Goal: Communication & Community: Share content

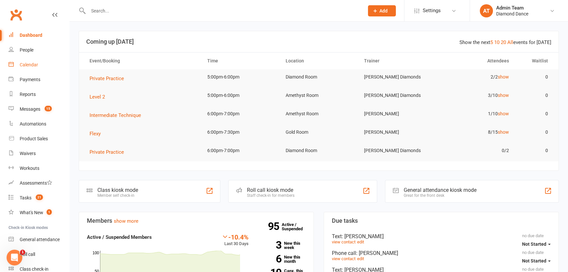
click at [29, 65] on div "Calendar" at bounding box center [29, 64] width 18 height 5
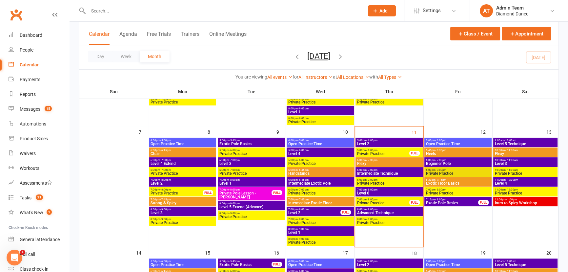
scroll to position [149, 0]
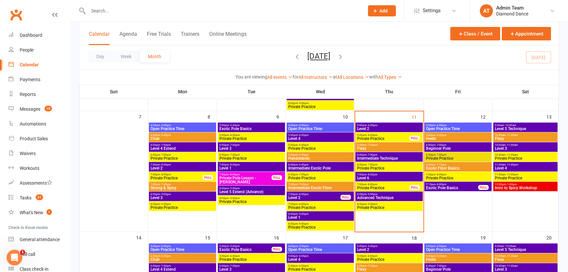
click at [388, 177] on span "Level 6" at bounding box center [389, 178] width 65 height 4
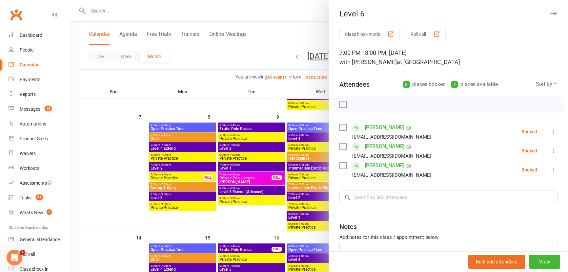
click at [305, 39] on div at bounding box center [319, 136] width 498 height 272
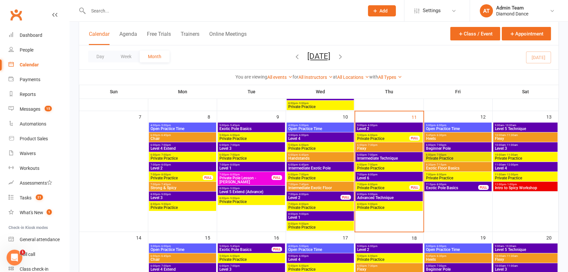
click at [384, 195] on span "Advanced Technique" at bounding box center [389, 197] width 65 height 4
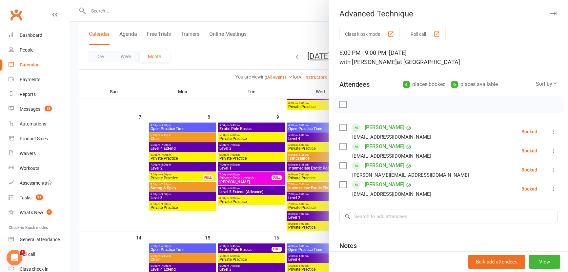
click at [263, 30] on div at bounding box center [319, 136] width 498 height 272
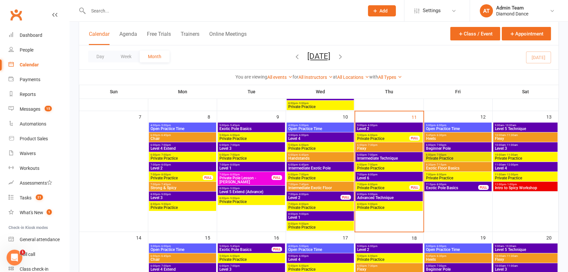
click at [263, 180] on span "Private Pole Lesson - Jessica Condo" at bounding box center [245, 180] width 53 height 8
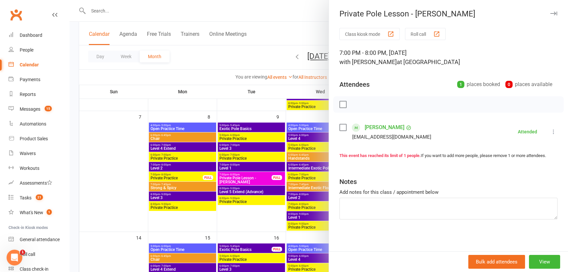
click at [296, 30] on div at bounding box center [319, 136] width 498 height 272
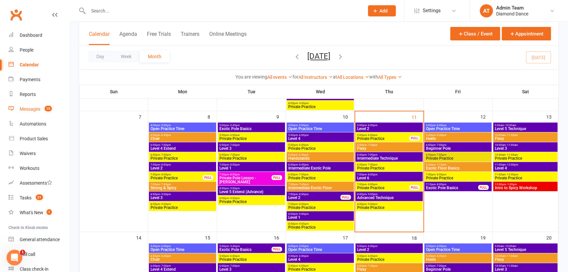
click at [36, 105] on link "Messages 15" at bounding box center [39, 109] width 61 height 15
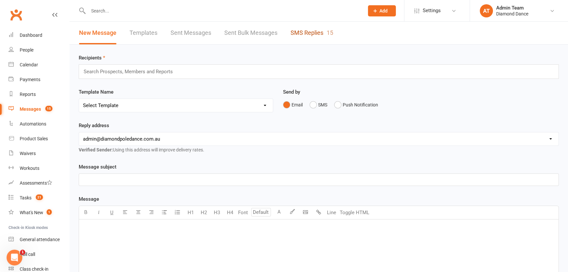
click at [314, 32] on link "SMS Replies 15" at bounding box center [312, 33] width 43 height 23
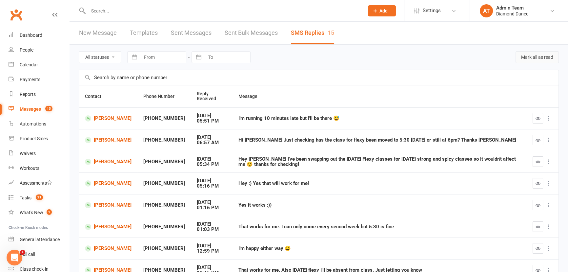
click at [522, 57] on button "Mark all as read" at bounding box center [537, 57] width 43 height 12
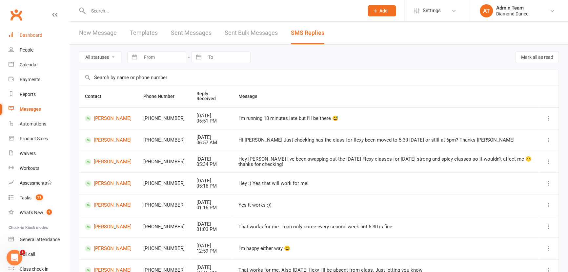
click at [28, 34] on div "Dashboard" at bounding box center [31, 34] width 23 height 5
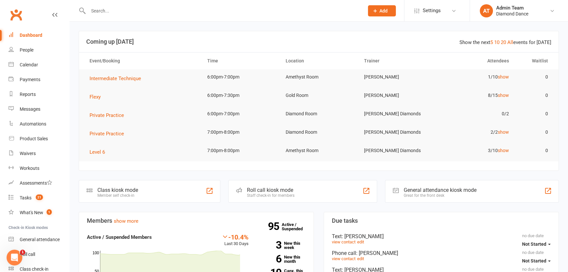
click at [286, 193] on div "Staff check-in for members" at bounding box center [271, 195] width 48 height 5
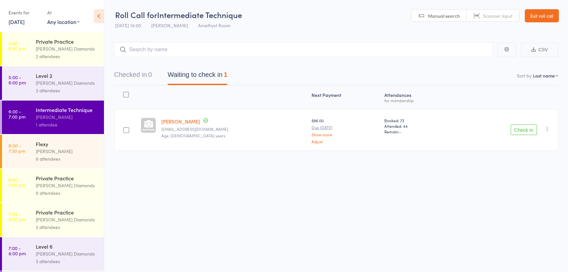
click at [520, 128] on button "Check in" at bounding box center [524, 129] width 26 height 10
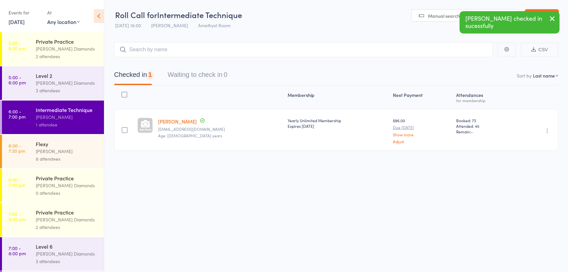
click at [75, 75] on div "Level 2" at bounding box center [67, 75] width 63 height 7
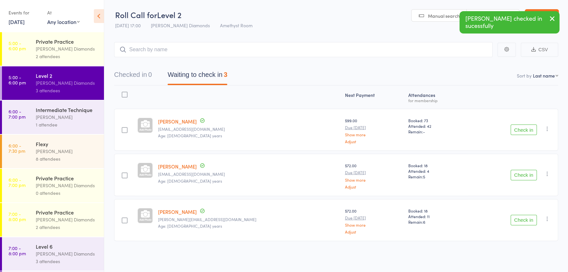
click at [126, 130] on div at bounding box center [125, 130] width 6 height 6
click at [123, 128] on input "checkbox" at bounding box center [123, 128] width 0 height 0
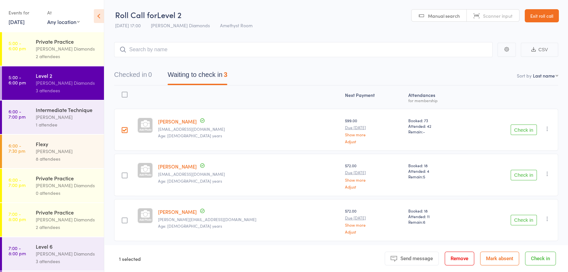
click at [128, 218] on div at bounding box center [125, 220] width 6 height 6
click at [123, 218] on input "checkbox" at bounding box center [123, 218] width 0 height 0
click at [545, 254] on button "Check in" at bounding box center [540, 258] width 31 height 14
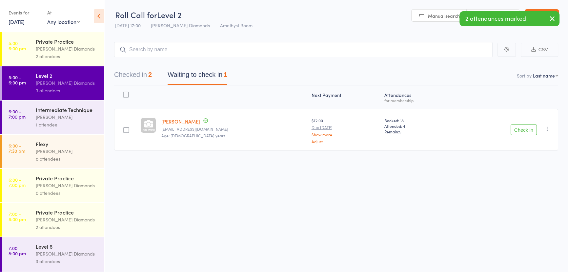
click at [544, 131] on button "button" at bounding box center [547, 129] width 8 height 8
click at [520, 192] on li "Mark absent" at bounding box center [524, 194] width 54 height 9
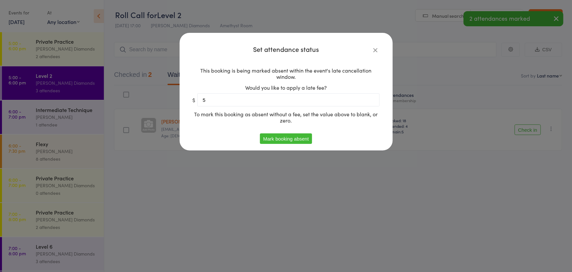
click at [280, 138] on button "Mark booking absent" at bounding box center [286, 138] width 52 height 10
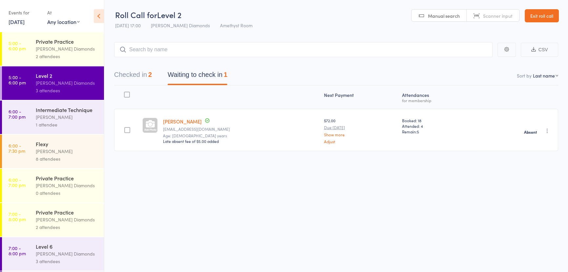
click at [46, 62] on div "Private Practice Jacinta Diamonds 2 attendees" at bounding box center [70, 48] width 68 height 33
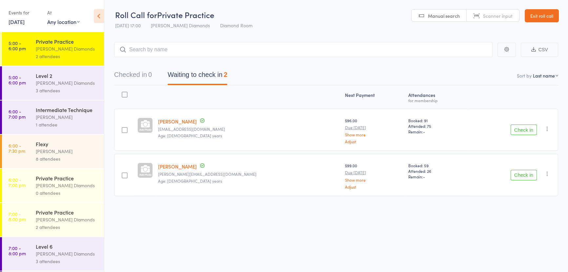
click at [125, 94] on div at bounding box center [125, 94] width 6 height 6
click at [123, 92] on input "checkbox" at bounding box center [123, 92] width 0 height 0
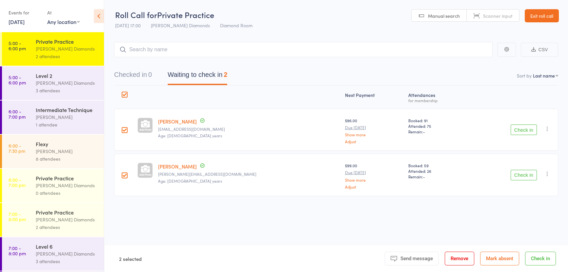
drag, startPoint x: 529, startPoint y: 258, endPoint x: 493, endPoint y: 250, distance: 37.8
click at [528, 258] on button "Check in" at bounding box center [540, 258] width 31 height 14
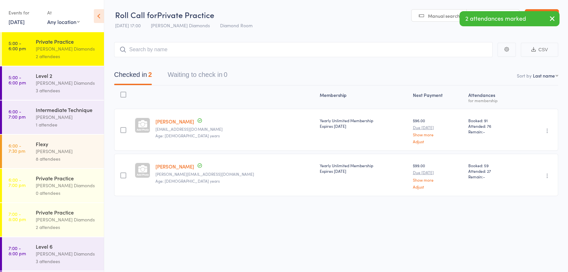
click at [73, 146] on div "Flexy" at bounding box center [67, 143] width 63 height 7
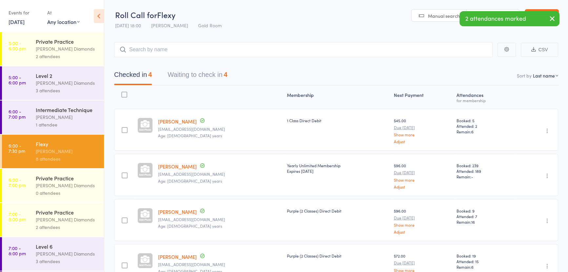
scroll to position [30, 0]
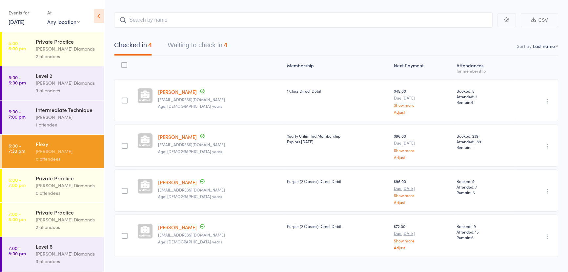
click at [189, 46] on button "Waiting to check in 4" at bounding box center [198, 46] width 60 height 17
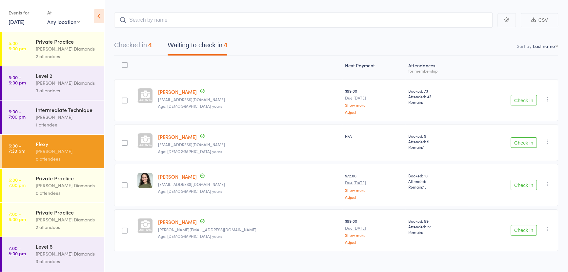
click at [126, 101] on div at bounding box center [125, 100] width 6 height 6
click at [123, 98] on input "checkbox" at bounding box center [123, 98] width 0 height 0
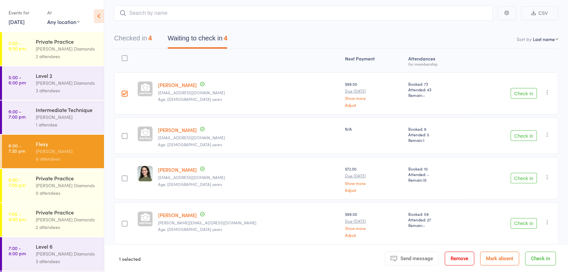
click at [125, 222] on div at bounding box center [125, 223] width 6 height 6
click at [123, 221] on input "checkbox" at bounding box center [123, 221] width 0 height 0
click at [544, 262] on button "Check in" at bounding box center [540, 258] width 31 height 14
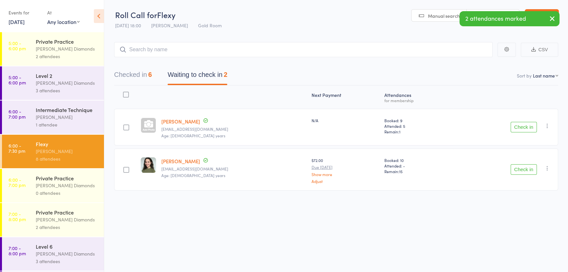
scroll to position [59, 0]
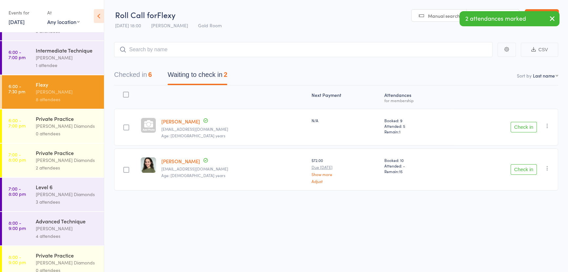
click at [67, 164] on div "[PERSON_NAME] Diamonds" at bounding box center [67, 160] width 63 height 8
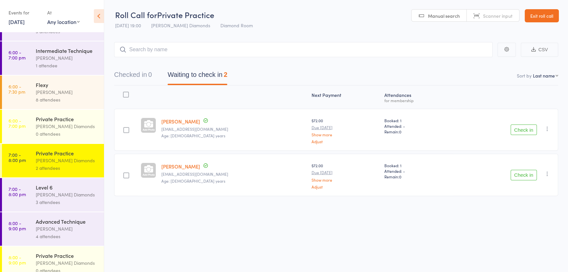
scroll to position [59, 0]
click at [70, 200] on div "3 attendees" at bounding box center [67, 202] width 63 height 8
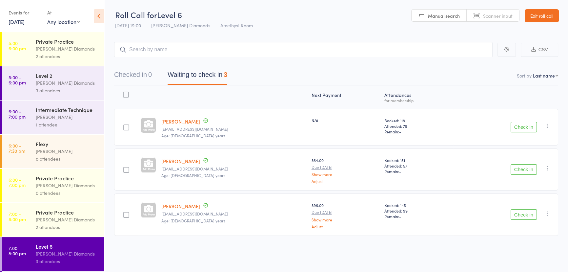
click at [55, 157] on div "8 attendees" at bounding box center [67, 159] width 63 height 8
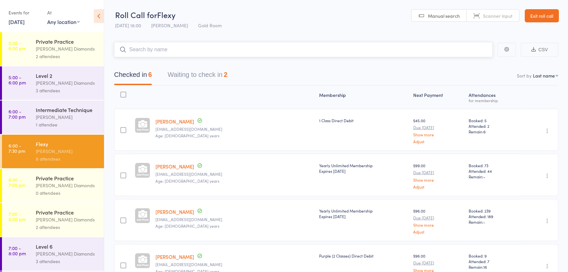
click at [188, 76] on button "Waiting to check in 2" at bounding box center [198, 76] width 60 height 17
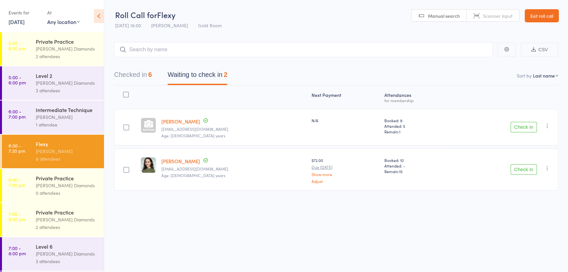
click at [517, 168] on button "Check in" at bounding box center [524, 169] width 26 height 10
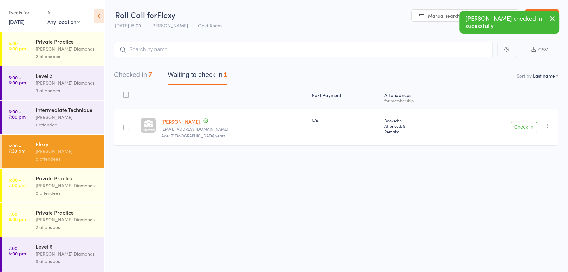
click at [127, 75] on button "Checked in 7" at bounding box center [133, 76] width 38 height 17
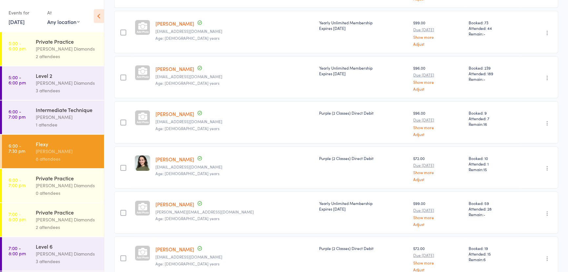
scroll to position [177, 0]
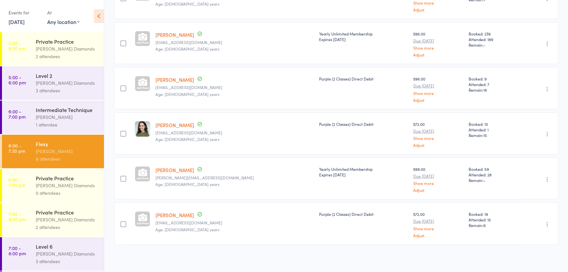
click at [171, 124] on link "[PERSON_NAME]" at bounding box center [174, 124] width 39 height 7
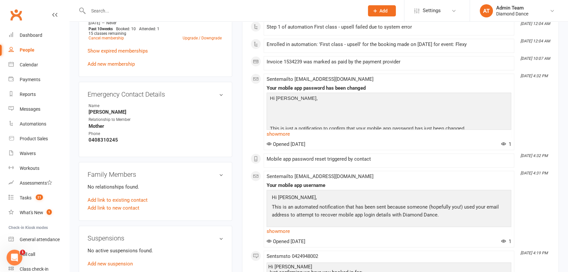
scroll to position [209, 0]
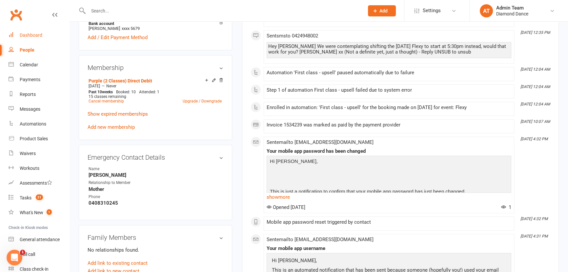
click at [29, 36] on div "Dashboard" at bounding box center [31, 34] width 23 height 5
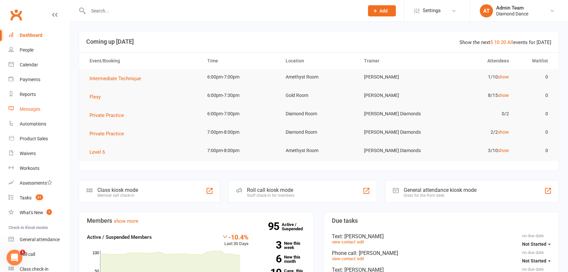
click at [30, 109] on div "Messages" at bounding box center [30, 108] width 21 height 5
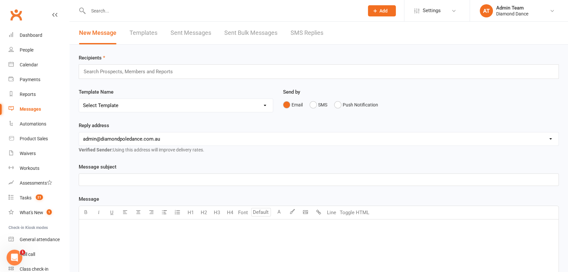
click at [188, 67] on div "Search Prospects, Members and Reports" at bounding box center [319, 71] width 480 height 14
click at [175, 69] on input "text" at bounding box center [131, 71] width 96 height 9
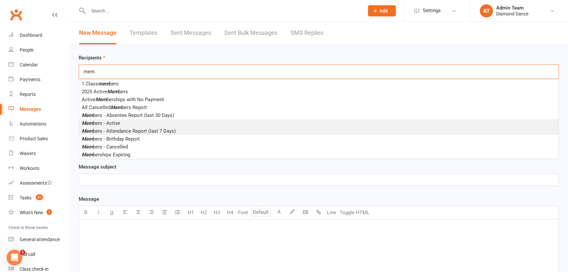
type input "mem"
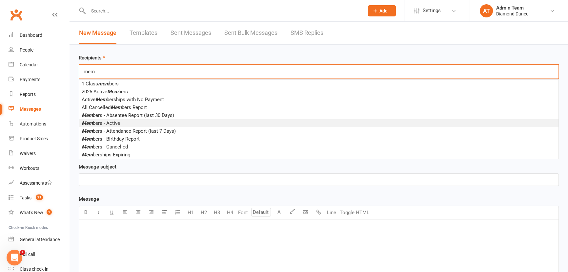
click at [98, 124] on span "Mem bers - Active" at bounding box center [101, 123] width 38 height 6
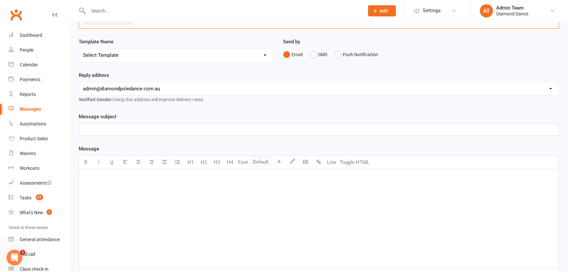
scroll to position [59, 0]
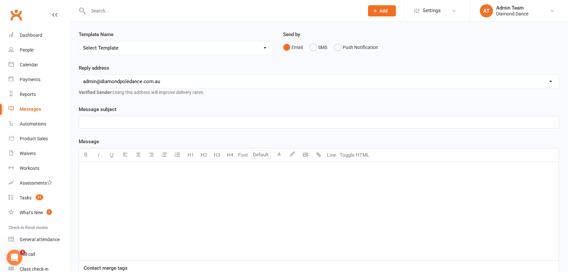
click at [127, 124] on p "﻿" at bounding box center [319, 122] width 472 height 8
click at [105, 166] on p "﻿" at bounding box center [319, 170] width 472 height 8
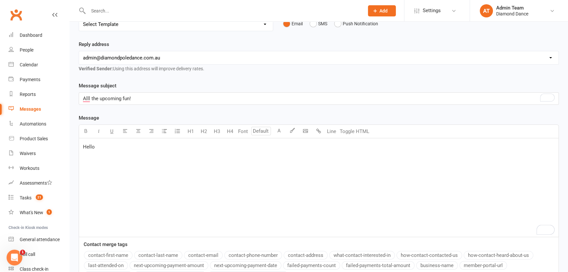
scroll to position [89, 0]
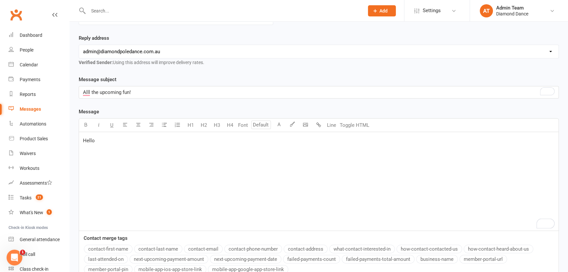
click at [111, 247] on button "contact-first-name" at bounding box center [108, 248] width 49 height 9
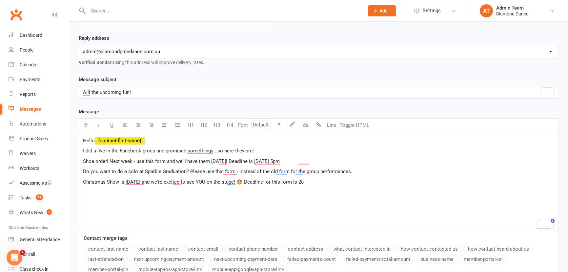
click at [280, 161] on span "Shoe order! Next week - use this form and we'll have them [DATE]! Deadline is […" at bounding box center [181, 161] width 197 height 6
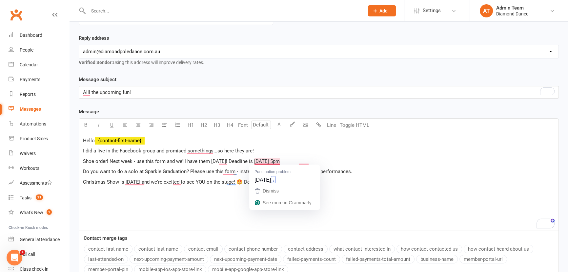
click at [269, 161] on span "Shoe order! Next week - use this form and we'll have them [DATE]! Deadline is […" at bounding box center [181, 161] width 197 height 6
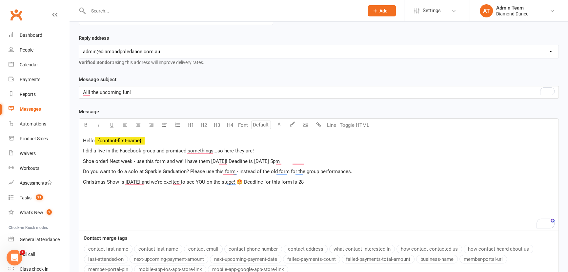
click at [346, 183] on p "Christmas Show is [DATE] and we're excited to see YOU on the stage! 🤩 Deadline …" at bounding box center [319, 182] width 472 height 8
drag, startPoint x: 165, startPoint y: 161, endPoint x: 64, endPoint y: 154, distance: 101.6
click at [64, 154] on ui-view "Prospect Member Non-attending contact Class / event Appointment Task Membership…" at bounding box center [284, 120] width 568 height 417
drag, startPoint x: 188, startPoint y: 171, endPoint x: 83, endPoint y: 168, distance: 105.0
click at [83, 168] on span "Do you want to do a solo at Sparkle Graduation? Please use this form - instead …" at bounding box center [217, 171] width 269 height 6
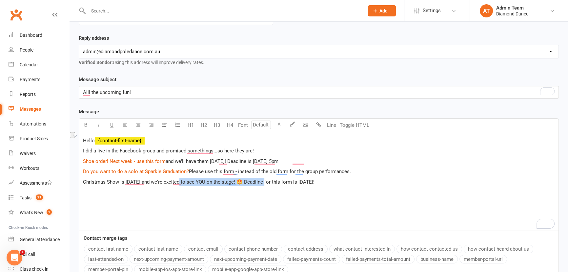
drag, startPoint x: 266, startPoint y: 180, endPoint x: 183, endPoint y: 180, distance: 83.0
click at [183, 180] on span "Christmas Show is [DATE] and we're excited to see YOU on the stage! 🤩 Deadline …" at bounding box center [199, 182] width 232 height 6
click at [95, 195] on div "Hello ﻿ {contact-first-name} I did a live in the Facebook group and promised so…" at bounding box center [318, 181] width 479 height 98
click at [352, 183] on p "Christmas Show is [DATE] and $ we're excited to see YOU on the stage! $ 🤩 Deadl…" at bounding box center [319, 182] width 472 height 8
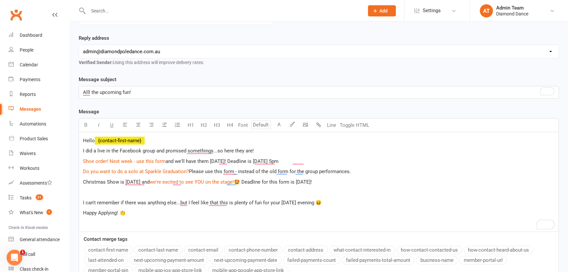
drag, startPoint x: 95, startPoint y: 220, endPoint x: 128, endPoint y: 96, distance: 128.9
click at [127, 95] on p "Alll the upcoming fun!" at bounding box center [319, 92] width 472 height 8
click at [91, 228] on div "Hello ﻿ {contact-first-name} I did a live in the Facebook group and promised so…" at bounding box center [318, 181] width 479 height 99
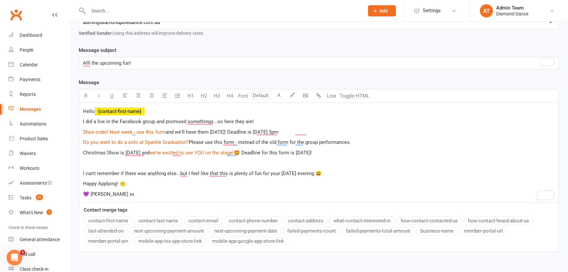
scroll to position [157, 0]
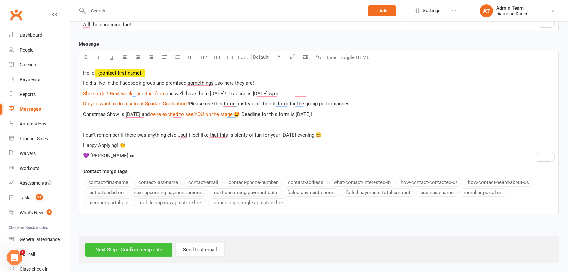
click at [121, 246] on input "Next Step - Confirm Recipients" at bounding box center [128, 249] width 87 height 14
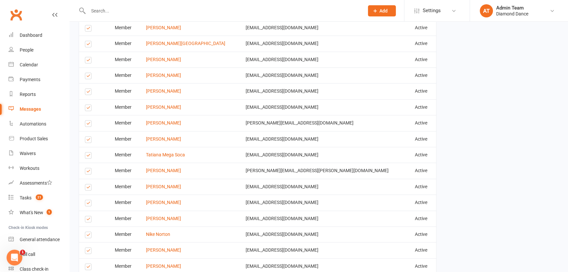
scroll to position [868, 0]
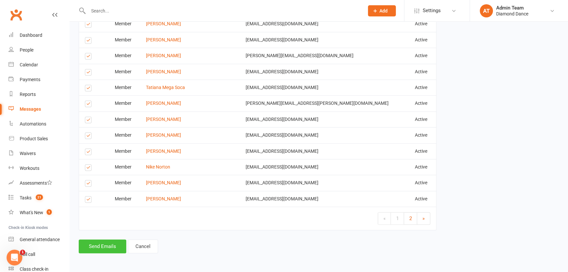
click at [98, 240] on button "Send Emails" at bounding box center [103, 246] width 48 height 14
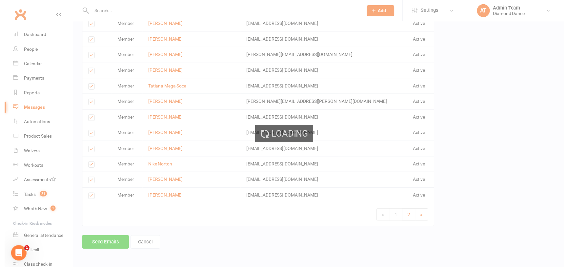
scroll to position [865, 0]
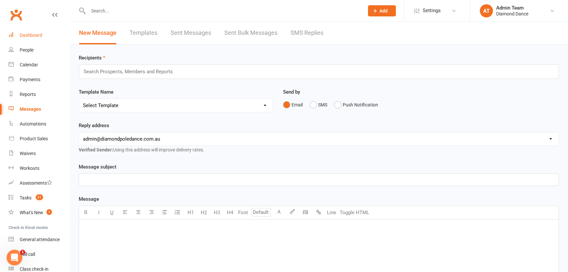
click at [29, 33] on div "Dashboard" at bounding box center [31, 34] width 23 height 5
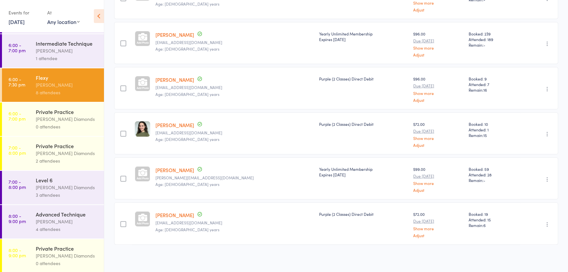
scroll to position [69, 0]
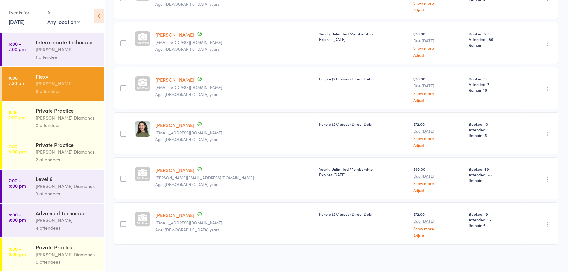
click at [73, 191] on div "3 attendees" at bounding box center [67, 194] width 63 height 8
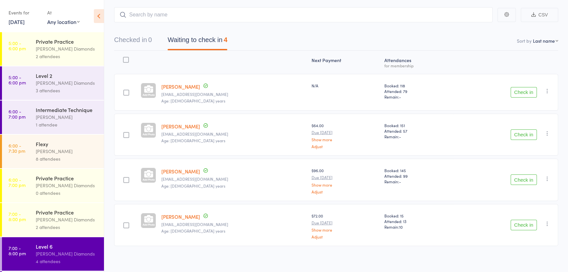
scroll to position [36, 0]
click at [125, 131] on div at bounding box center [126, 133] width 6 height 6
click at [125, 131] on input "checkbox" at bounding box center [125, 131] width 0 height 0
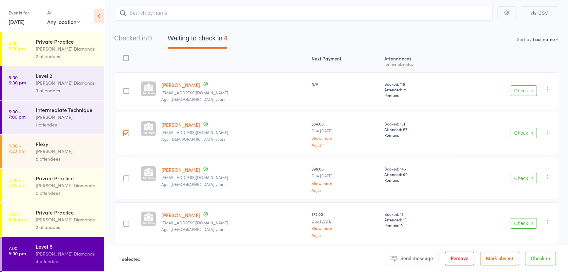
click at [124, 91] on div at bounding box center [126, 91] width 6 height 6
click at [125, 89] on input "checkbox" at bounding box center [125, 89] width 0 height 0
click at [539, 256] on button "Check in" at bounding box center [540, 258] width 31 height 14
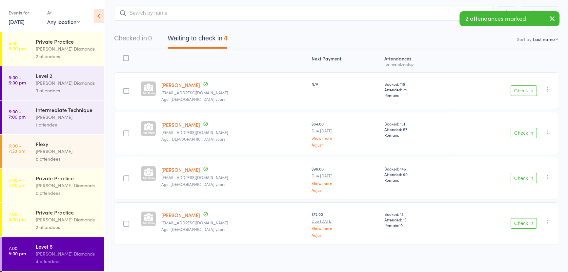
scroll to position [0, 0]
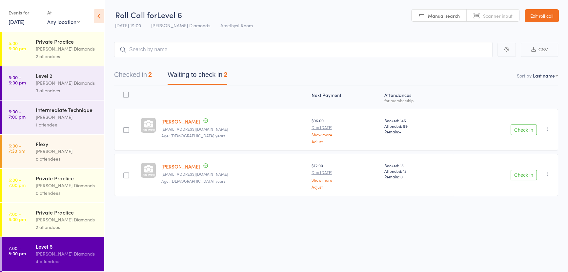
click at [528, 174] on button "Check in" at bounding box center [524, 175] width 26 height 10
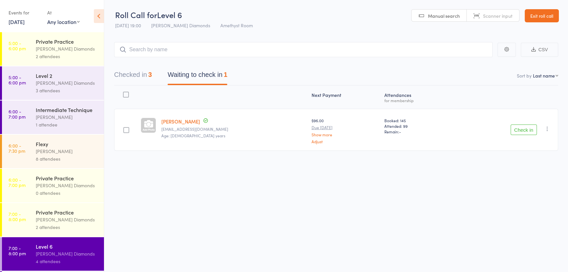
click at [527, 130] on button "Check in" at bounding box center [524, 129] width 26 height 10
